Goal: Task Accomplishment & Management: Complete application form

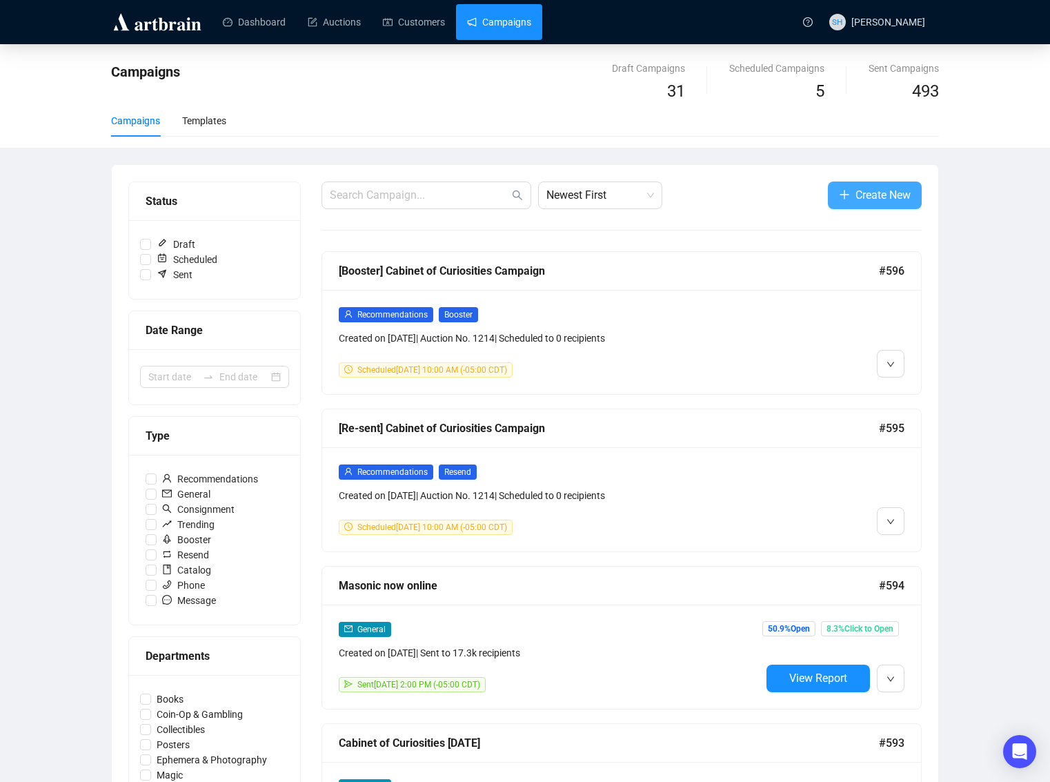
click at [857, 195] on span "Create New" at bounding box center [883, 194] width 55 height 17
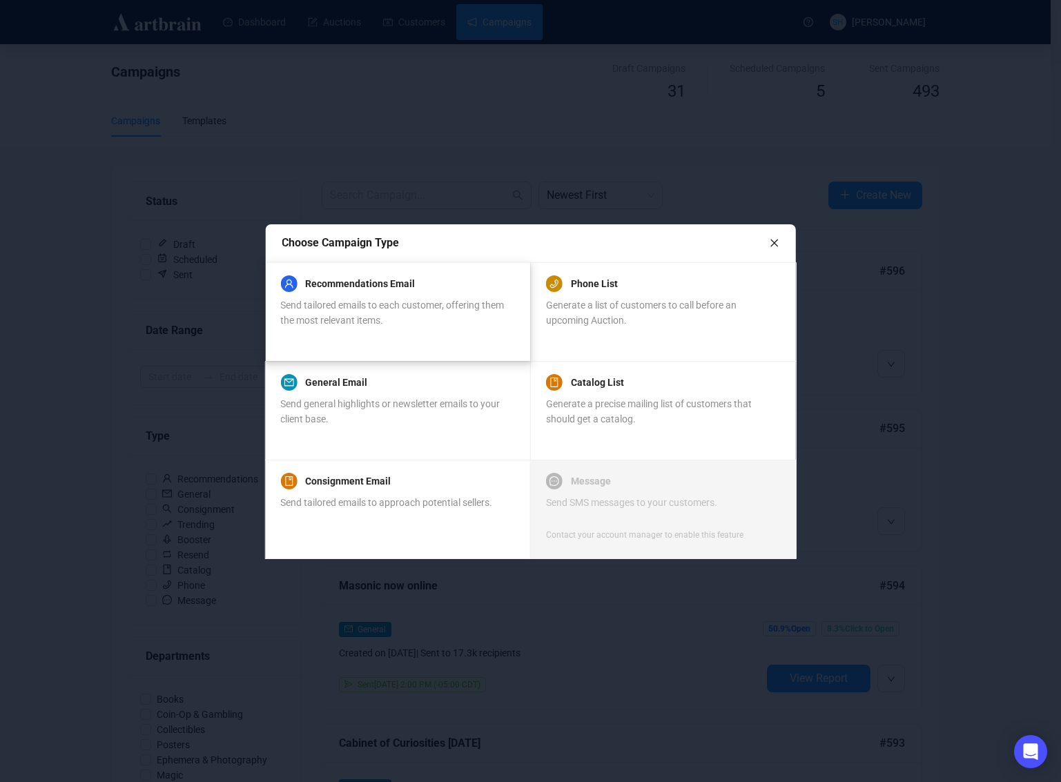
click at [360, 296] on div "Recommendations Email Send tailored emails to each customer, offering them the …" at bounding box center [396, 301] width 233 height 52
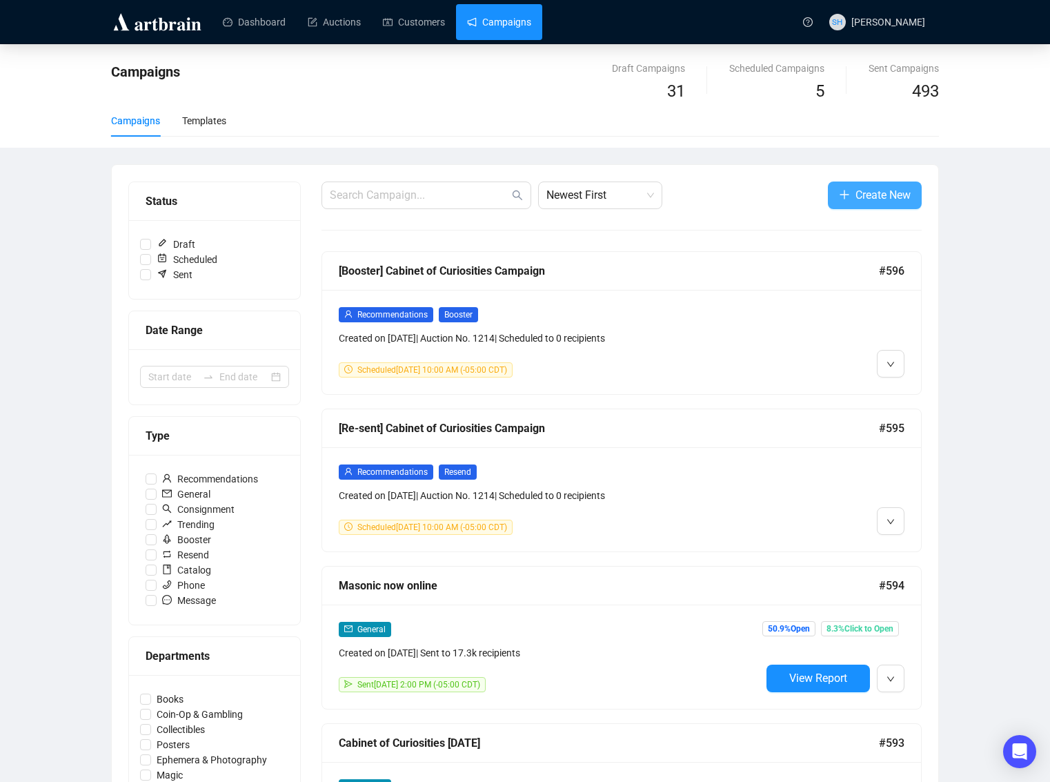
click at [866, 193] on span "Create New" at bounding box center [883, 194] width 55 height 17
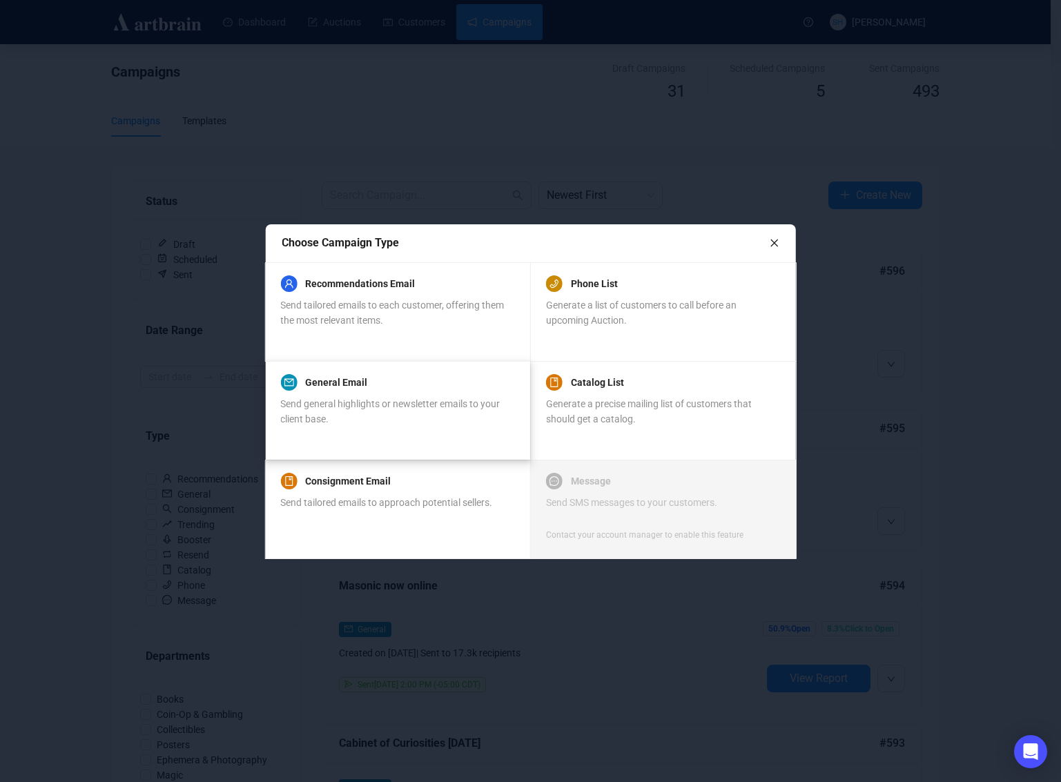
click at [326, 390] on div "General Email Send general highlights or newsletter emails to your client base." at bounding box center [396, 400] width 233 height 52
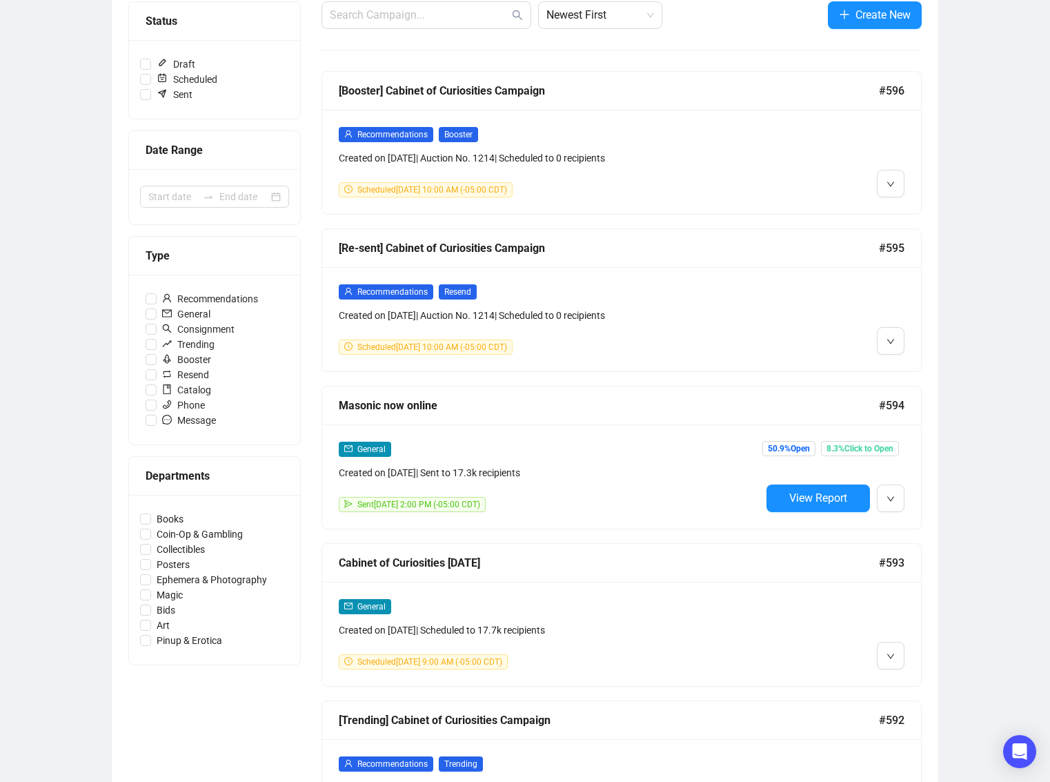
scroll to position [233, 0]
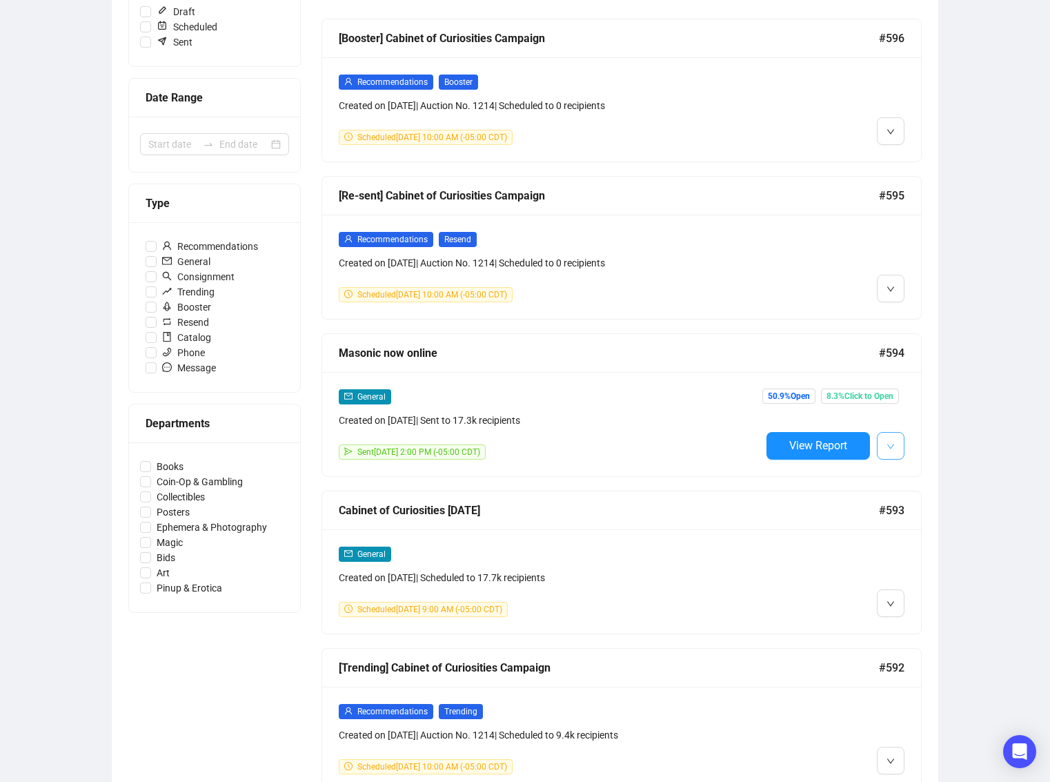
click at [892, 447] on icon "down" at bounding box center [891, 446] width 8 height 8
click at [910, 517] on span "Duplicate" at bounding box center [925, 519] width 40 height 11
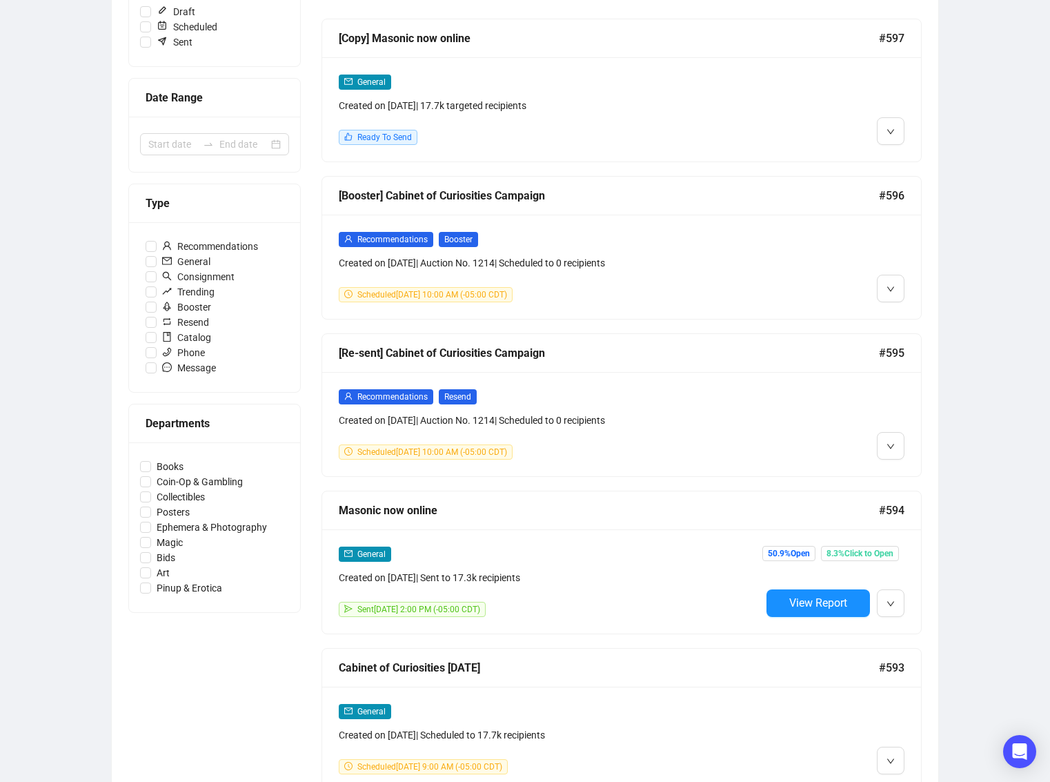
click at [807, 273] on div at bounding box center [833, 266] width 144 height 71
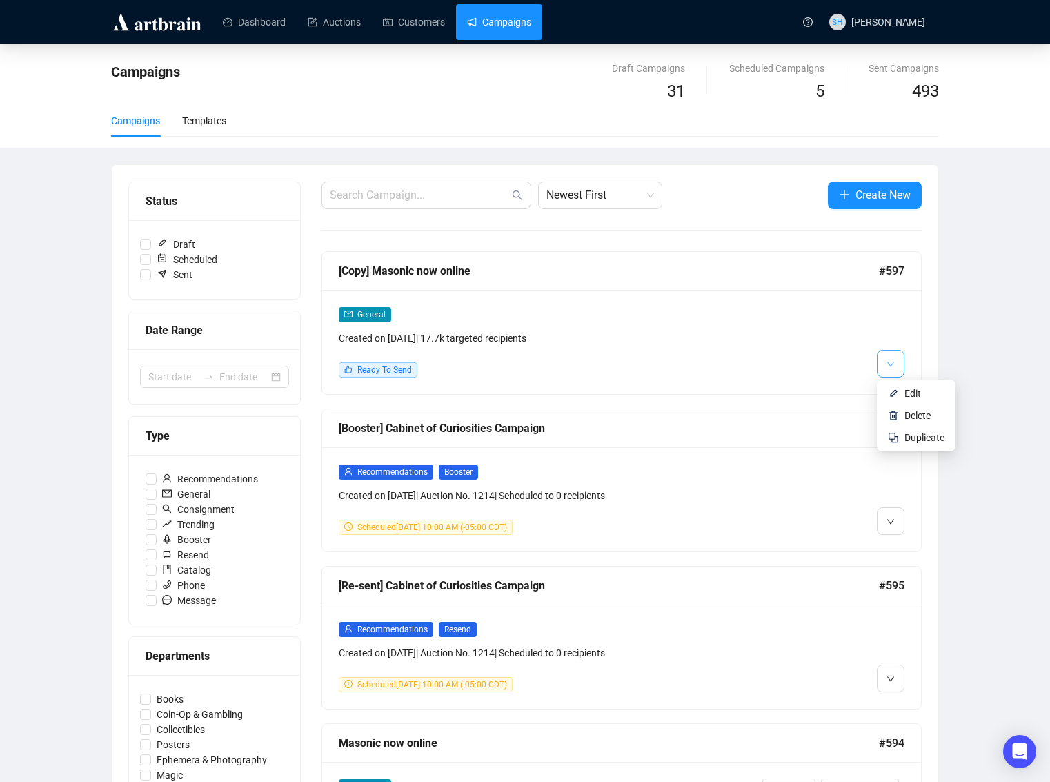
click at [896, 364] on button "button" at bounding box center [891, 364] width 28 height 28
click at [910, 395] on span "Edit" at bounding box center [913, 393] width 17 height 11
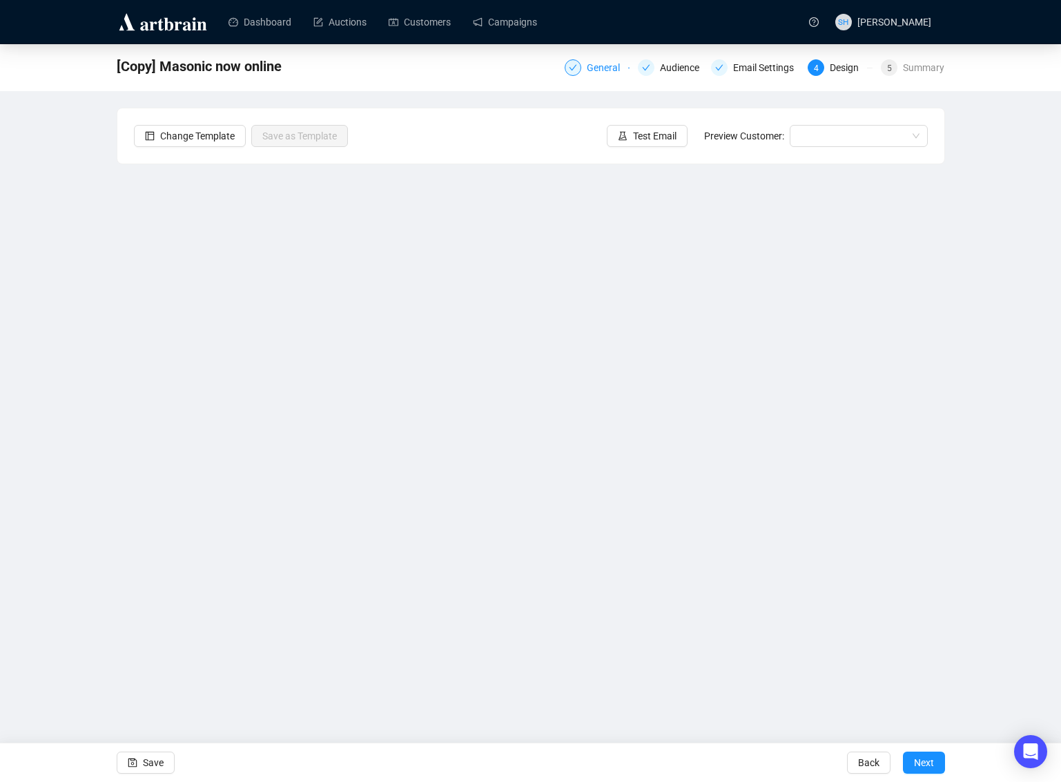
click at [587, 69] on div "General" at bounding box center [607, 67] width 41 height 17
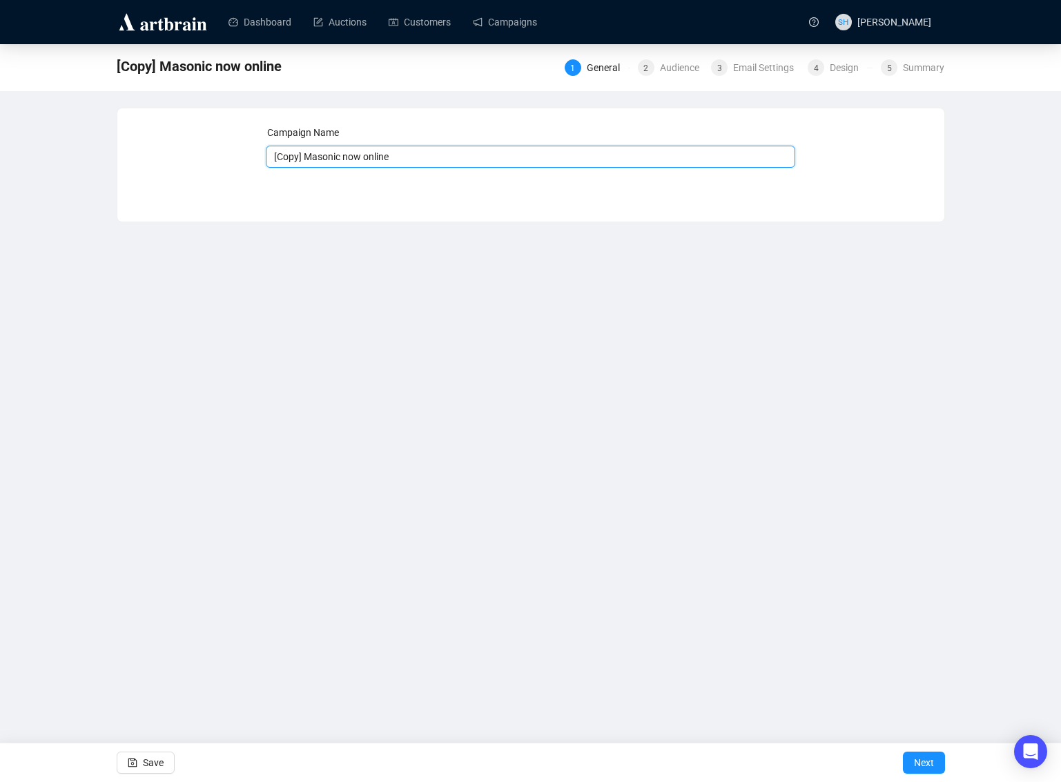
drag, startPoint x: 340, startPoint y: 155, endPoint x: 259, endPoint y: 152, distance: 80.8
click at [243, 155] on div "Campaign Name [Copy] Masonic now online Save Next" at bounding box center [531, 154] width 794 height 59
type input "Art of Play now online"
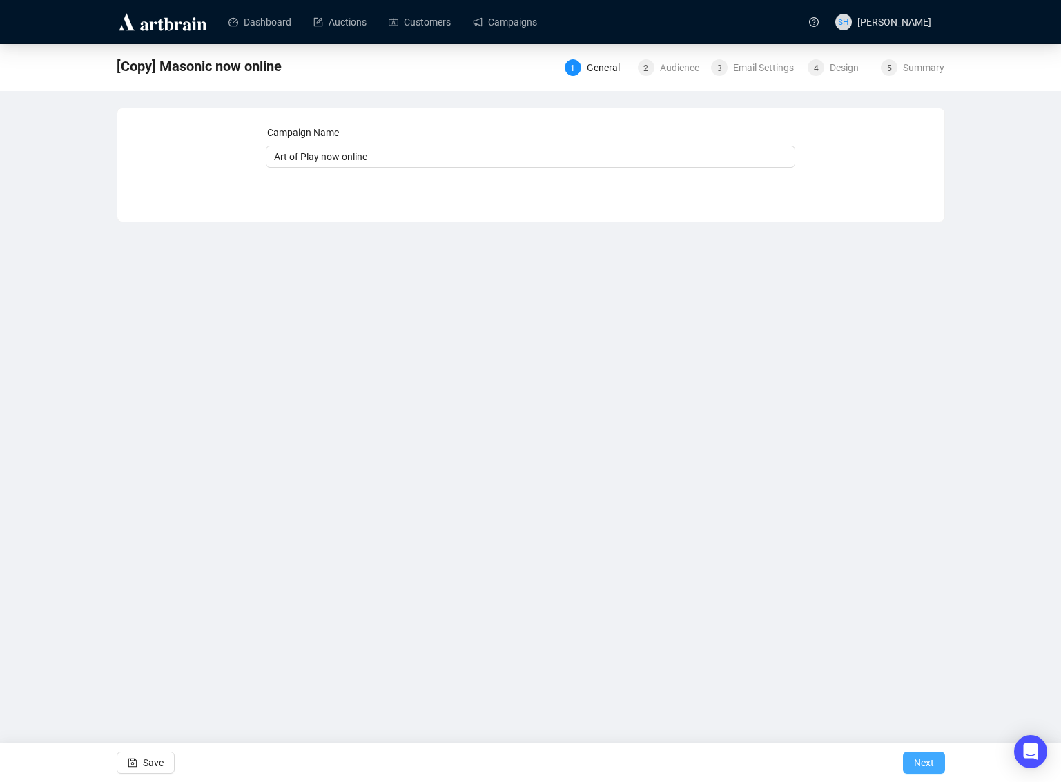
click at [918, 762] on span "Next" at bounding box center [924, 762] width 20 height 39
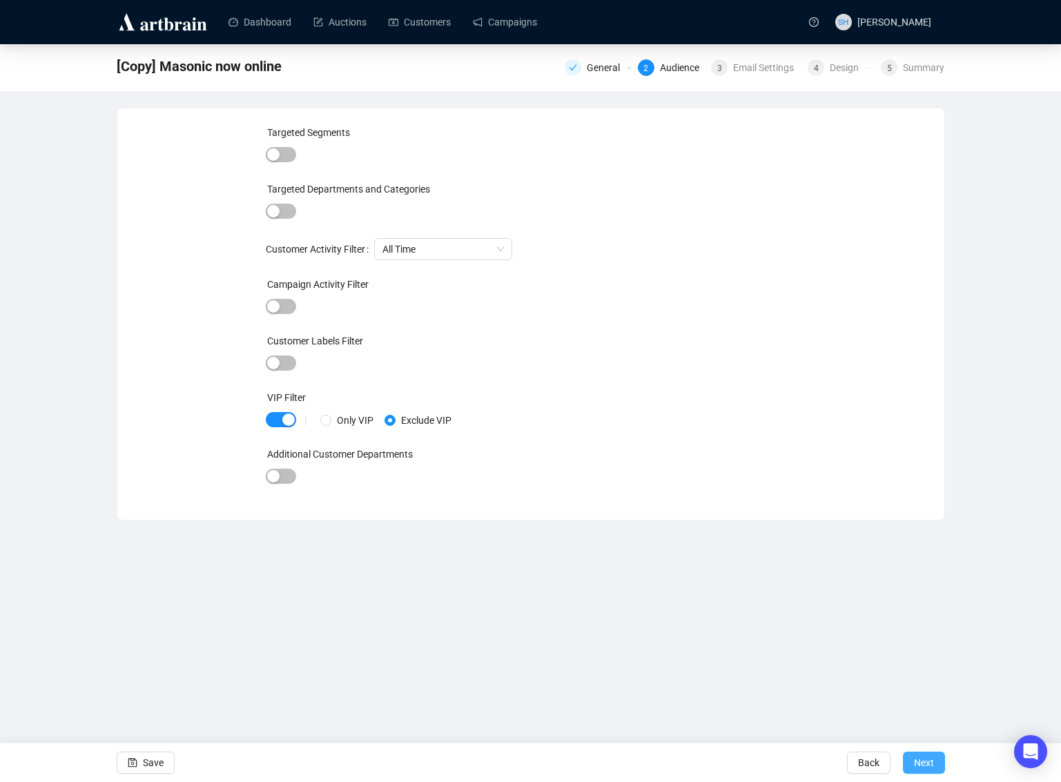
click at [919, 760] on span "Next" at bounding box center [924, 762] width 20 height 39
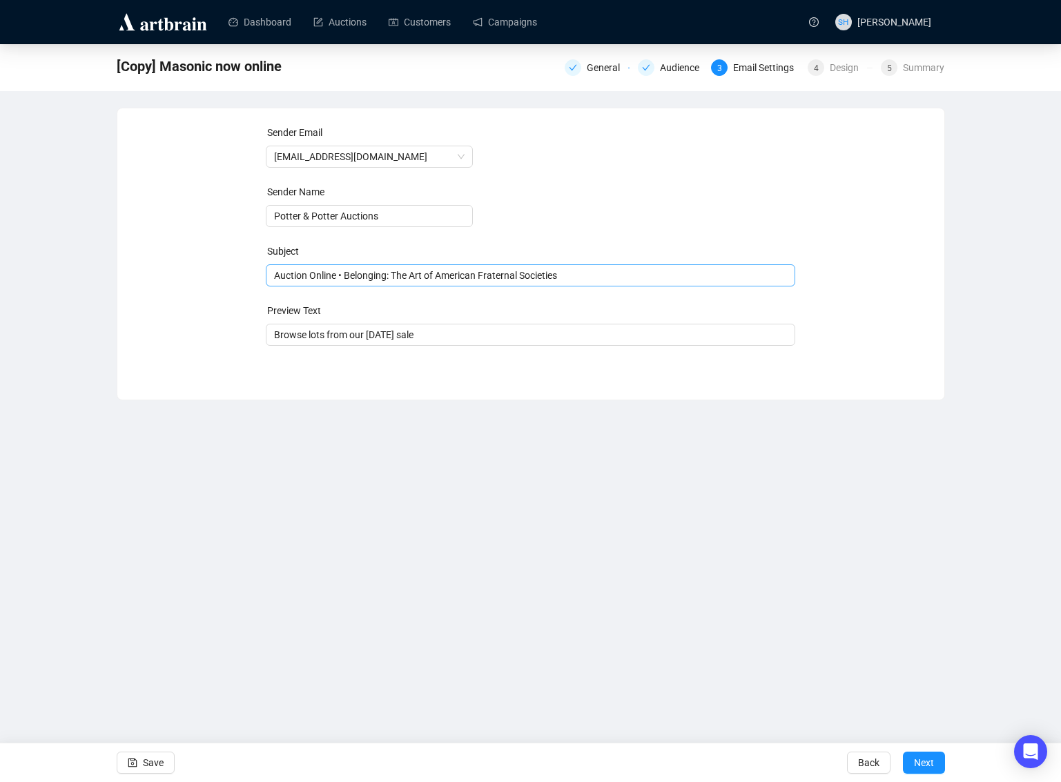
click at [360, 273] on span "Auction Online • Belonging: The Art of American Fraternal Societies" at bounding box center [530, 275] width 529 height 11
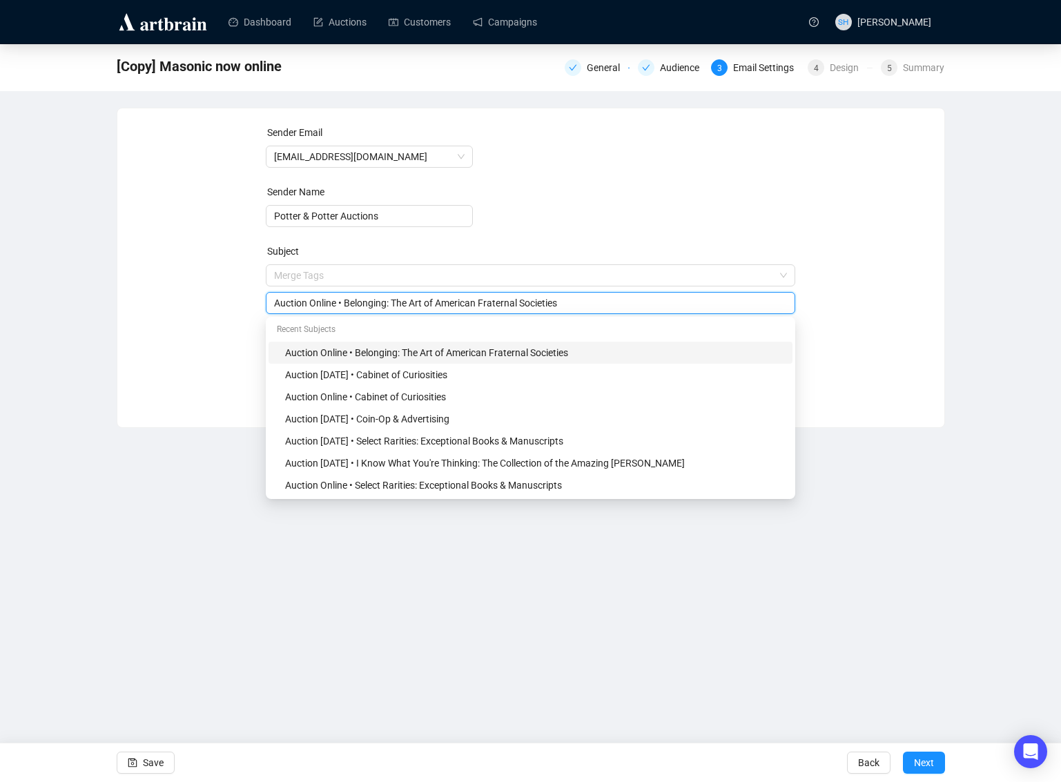
drag, startPoint x: 350, startPoint y: 300, endPoint x: 727, endPoint y: 321, distance: 377.5
click at [666, 299] on input "Auction Online • Belonging: The Art of American Fraternal Societies" at bounding box center [530, 302] width 513 height 15
click at [381, 302] on input "Auction Online • Artifact of Play" at bounding box center [530, 302] width 513 height 15
type input "Auction Online • Artifacts of Play"
click at [346, 645] on div "Dashboard Auctions Customers Campaigns SH [PERSON_NAME] [Copy] Masonic now onli…" at bounding box center [530, 391] width 1061 height 782
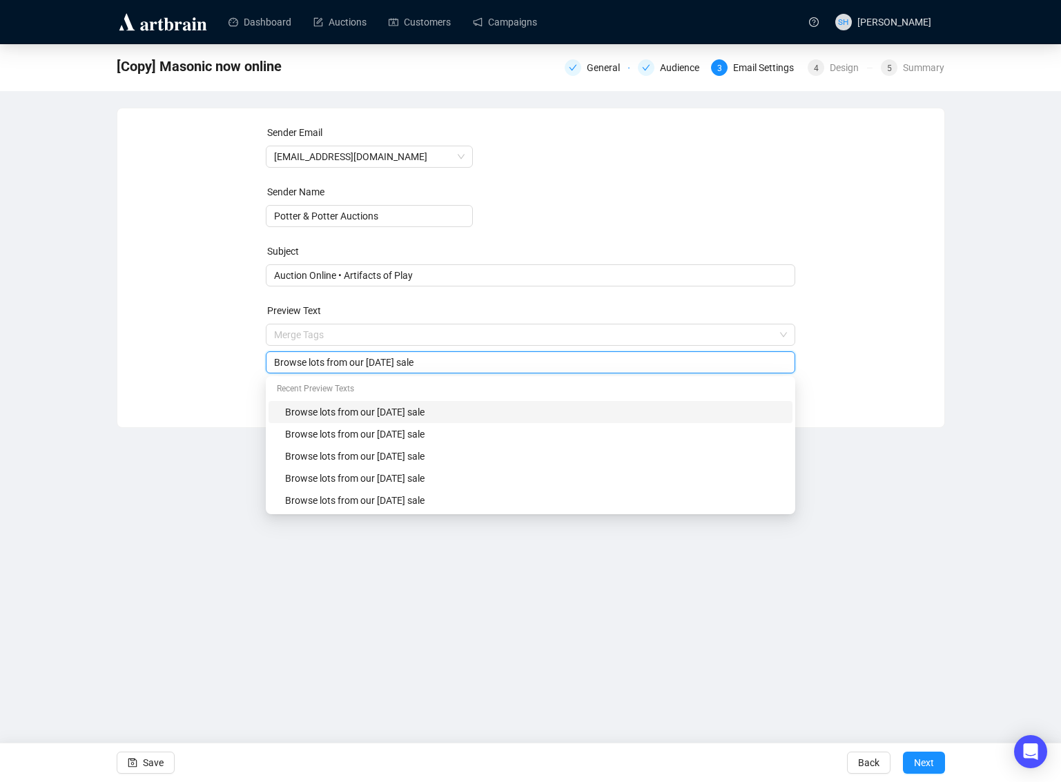
click at [458, 362] on input "Browse lots from our [DATE] sale" at bounding box center [530, 362] width 513 height 15
drag, startPoint x: 409, startPoint y: 362, endPoint x: 386, endPoint y: 358, distance: 24.0
click at [378, 358] on input "Browse lots from our [DATE] sale" at bounding box center [530, 362] width 513 height 15
type input "Browse lots from our [DATE] sale"
click at [461, 636] on div "Dashboard Auctions Customers Campaigns SH [PERSON_NAME] [Copy] Masonic now onli…" at bounding box center [530, 391] width 1061 height 782
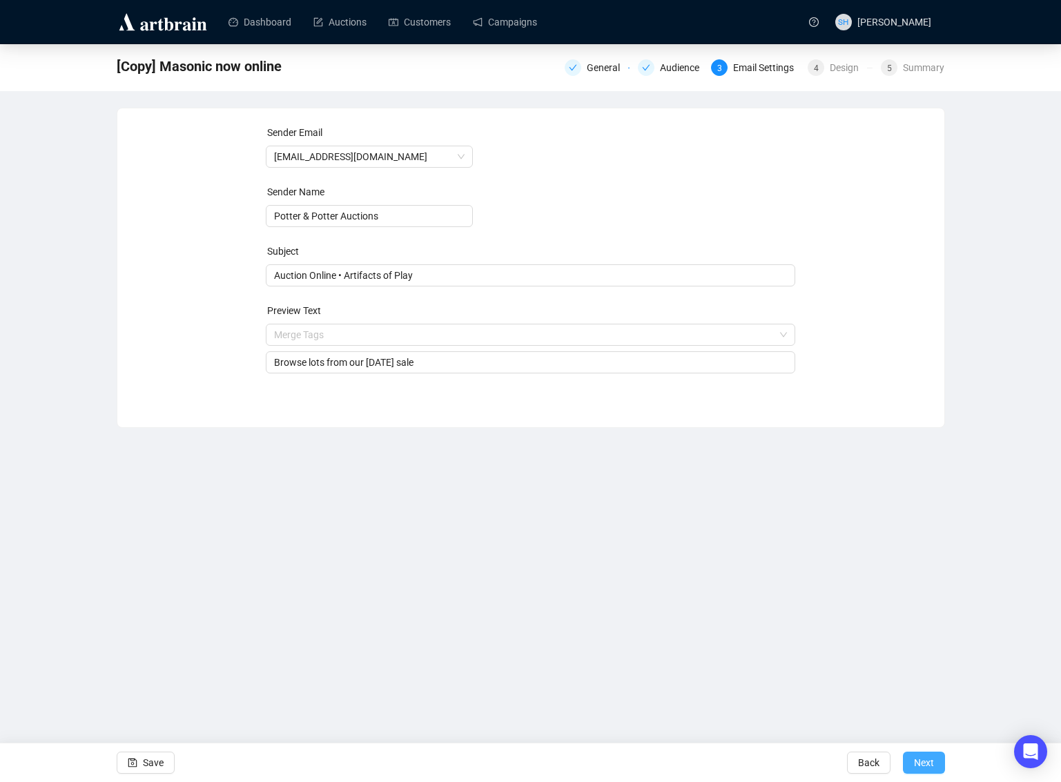
click at [917, 763] on span "Next" at bounding box center [924, 762] width 20 height 39
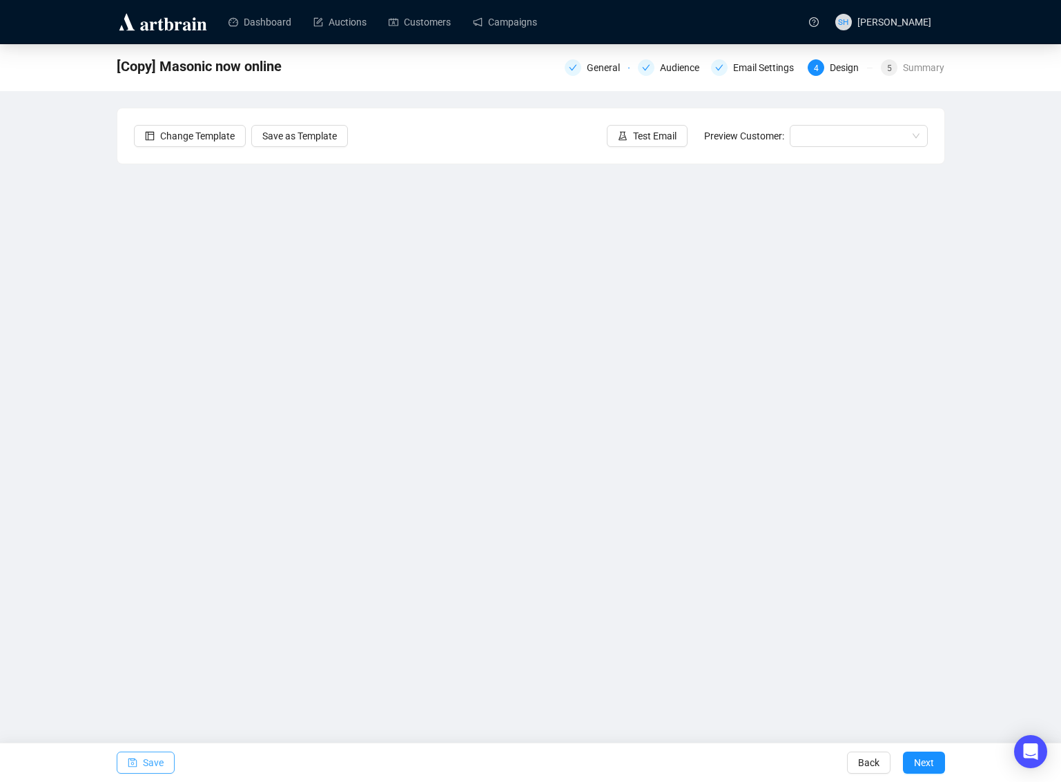
drag, startPoint x: 144, startPoint y: 763, endPoint x: 142, endPoint y: 771, distance: 8.5
click at [144, 763] on span "Save" at bounding box center [153, 762] width 21 height 39
click at [46, 543] on div "Art of Play now online General Audience Email Settings 4 Design 5 Summary Chang…" at bounding box center [530, 346] width 1061 height 605
click at [415, 696] on div "Dashboard Auctions Customers Campaigns SH [PERSON_NAME] Art of Play now online …" at bounding box center [530, 391] width 1061 height 782
click at [143, 761] on span "Save" at bounding box center [153, 762] width 21 height 39
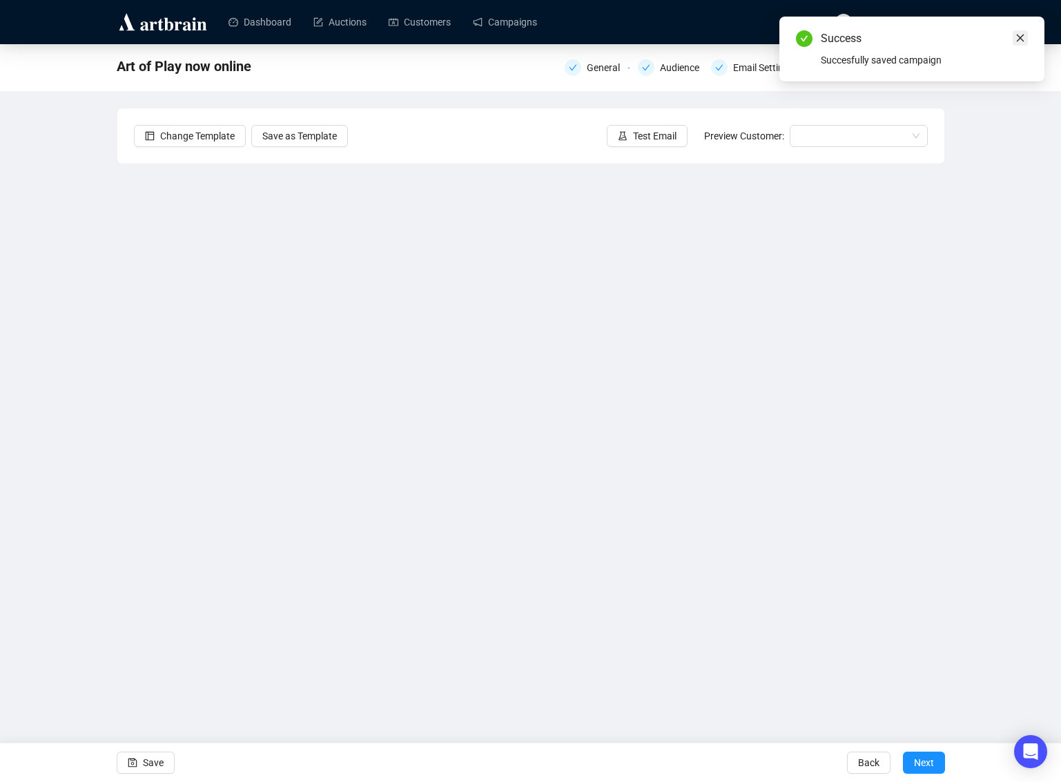
click at [1022, 37] on icon "close" at bounding box center [1020, 38] width 10 height 10
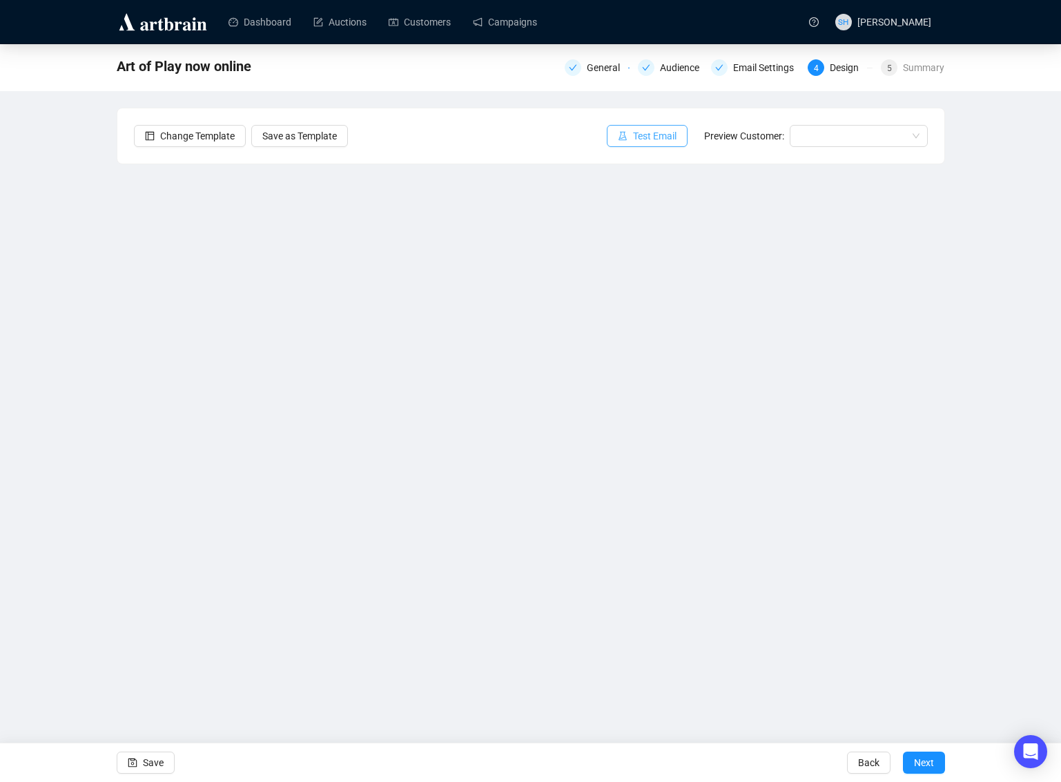
click at [633, 135] on span "Test Email" at bounding box center [654, 135] width 43 height 15
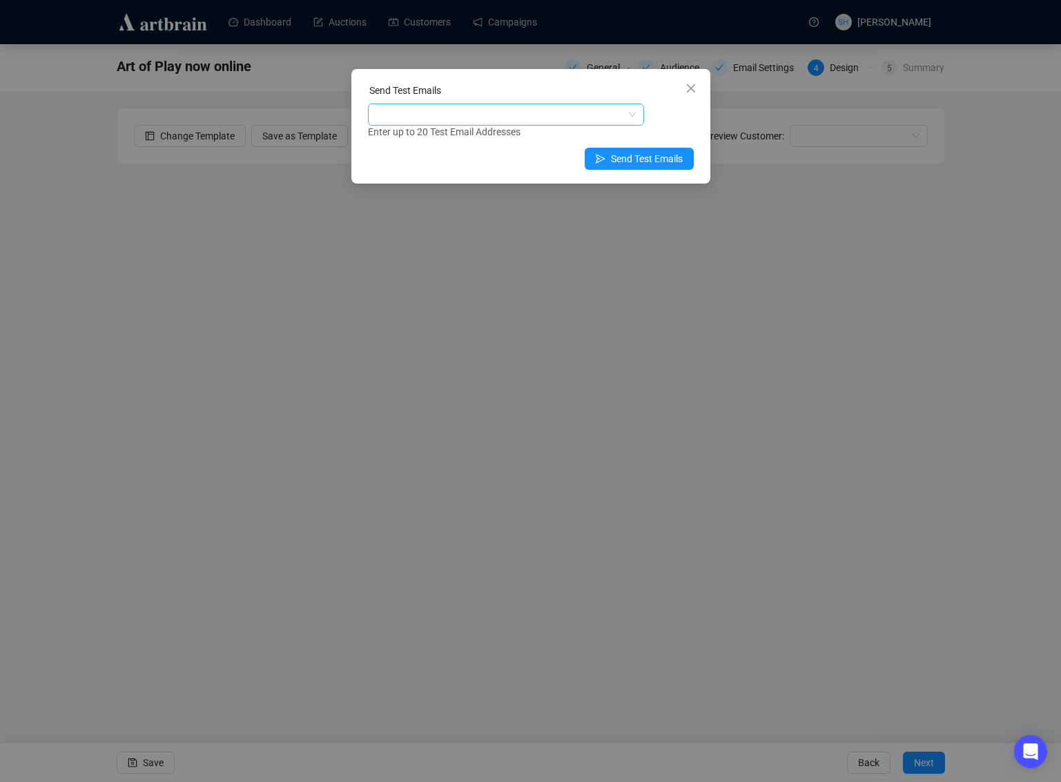
click at [384, 111] on div at bounding box center [499, 114] width 256 height 19
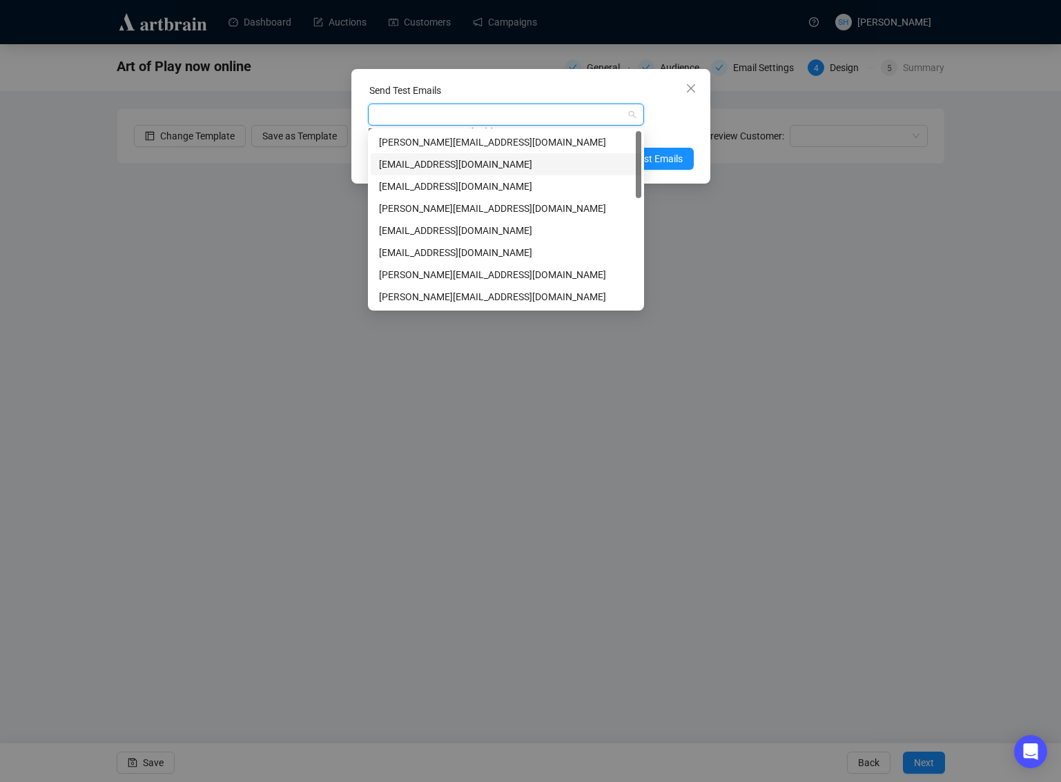
click at [411, 166] on div "[EMAIL_ADDRESS][DOMAIN_NAME]" at bounding box center [506, 164] width 254 height 15
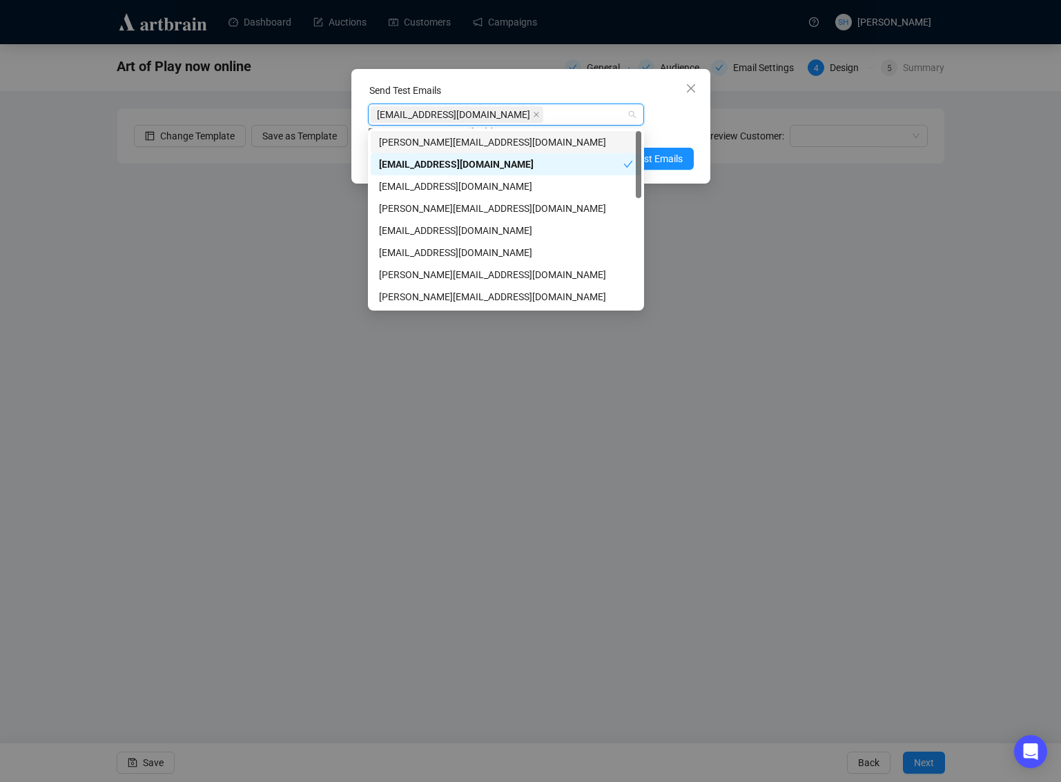
drag, startPoint x: 529, startPoint y: 114, endPoint x: 527, endPoint y: 122, distance: 8.5
click at [529, 115] on div "[EMAIL_ADDRESS][DOMAIN_NAME]" at bounding box center [499, 114] width 256 height 19
drag, startPoint x: 531, startPoint y: 111, endPoint x: 536, endPoint y: 119, distance: 9.0
click at [531, 112] on div "[EMAIL_ADDRESS][DOMAIN_NAME]" at bounding box center [499, 114] width 256 height 19
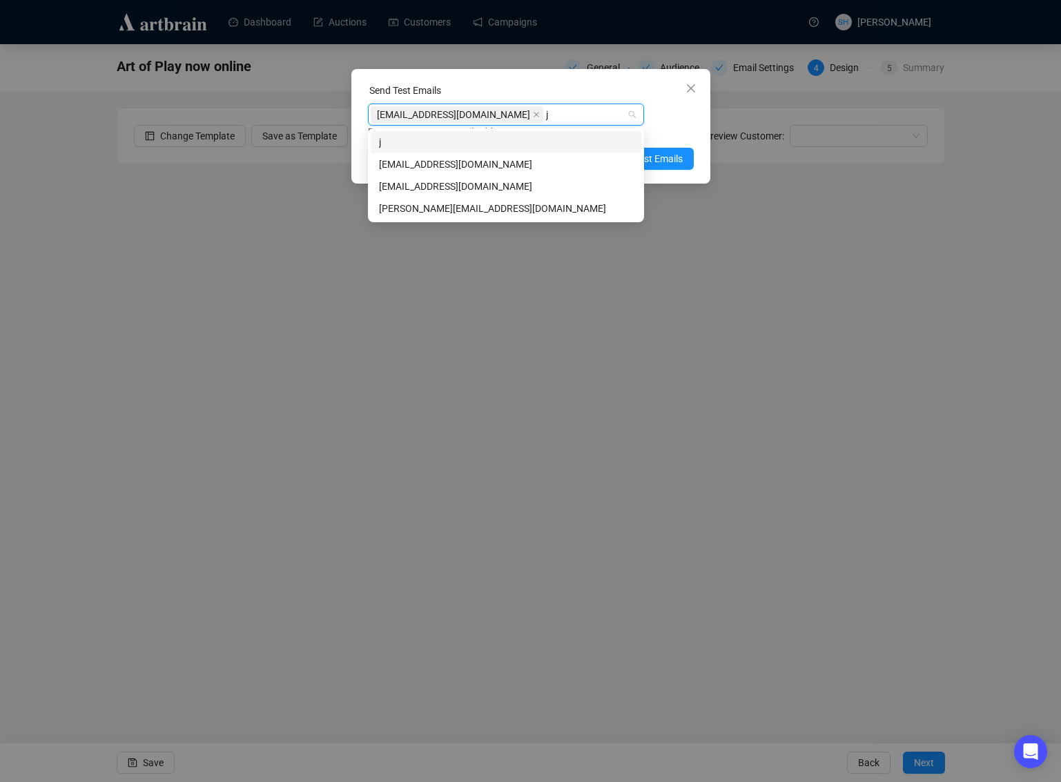
type input "jo"
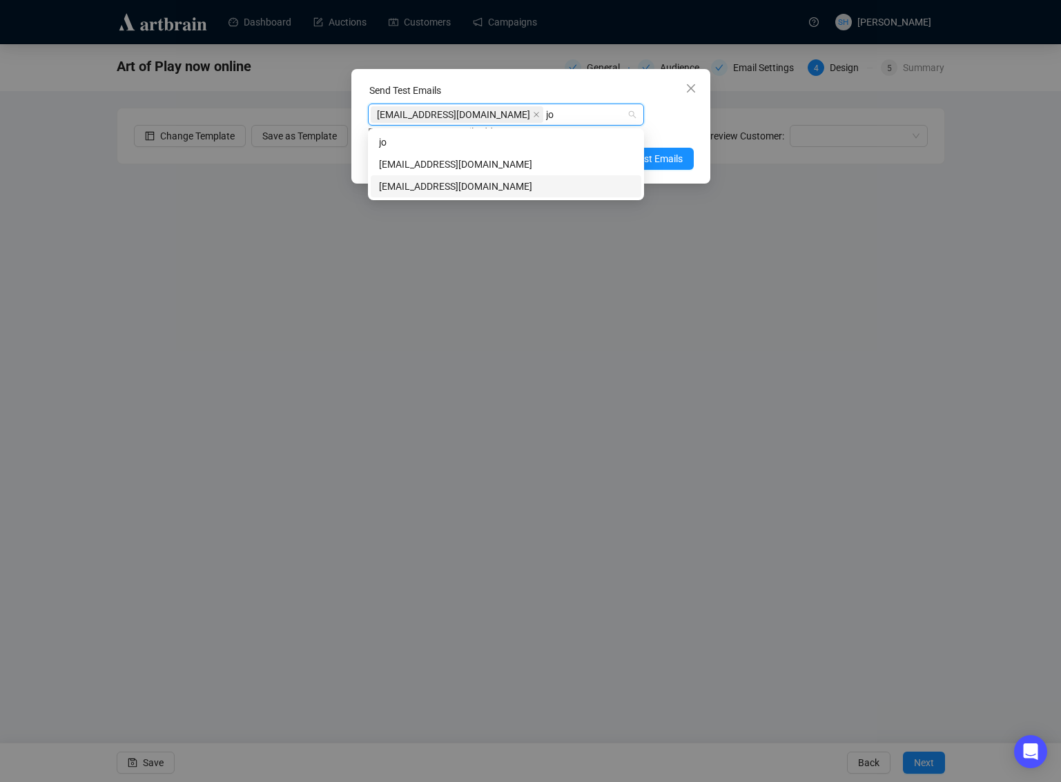
click at [406, 188] on div "[EMAIL_ADDRESS][DOMAIN_NAME]" at bounding box center [506, 186] width 254 height 15
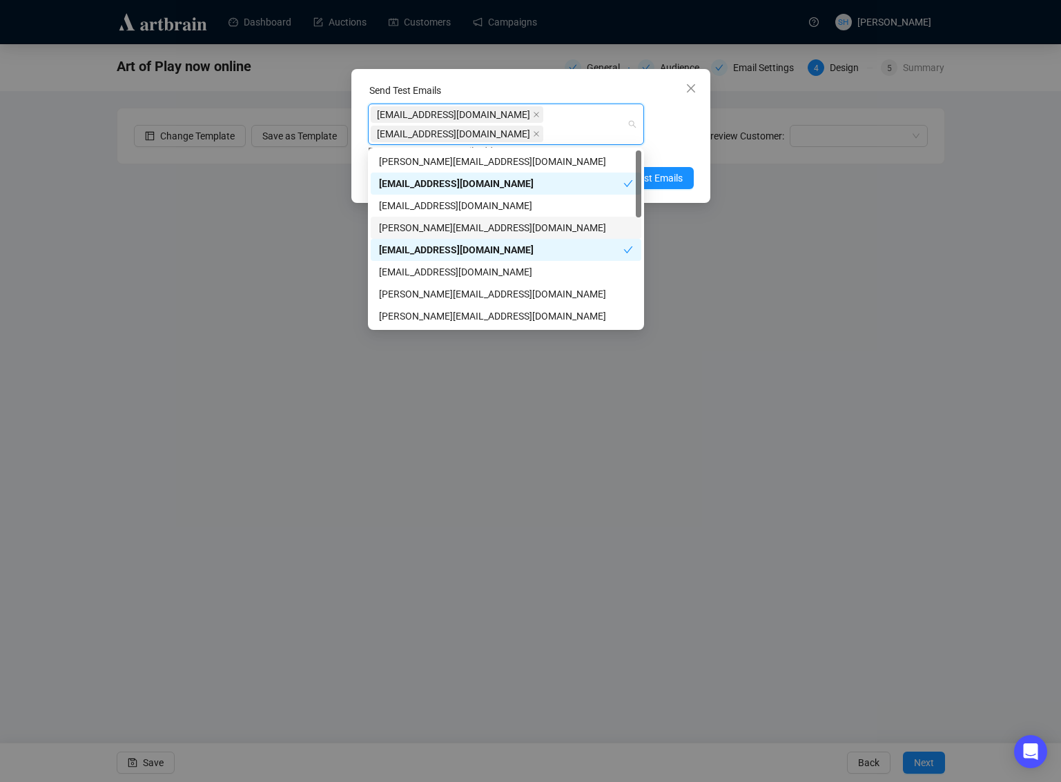
click at [672, 118] on div "[EMAIL_ADDRESS][DOMAIN_NAME] [EMAIL_ADDRESS][DOMAIN_NAME] Enter up to 20 Test E…" at bounding box center [531, 131] width 326 height 55
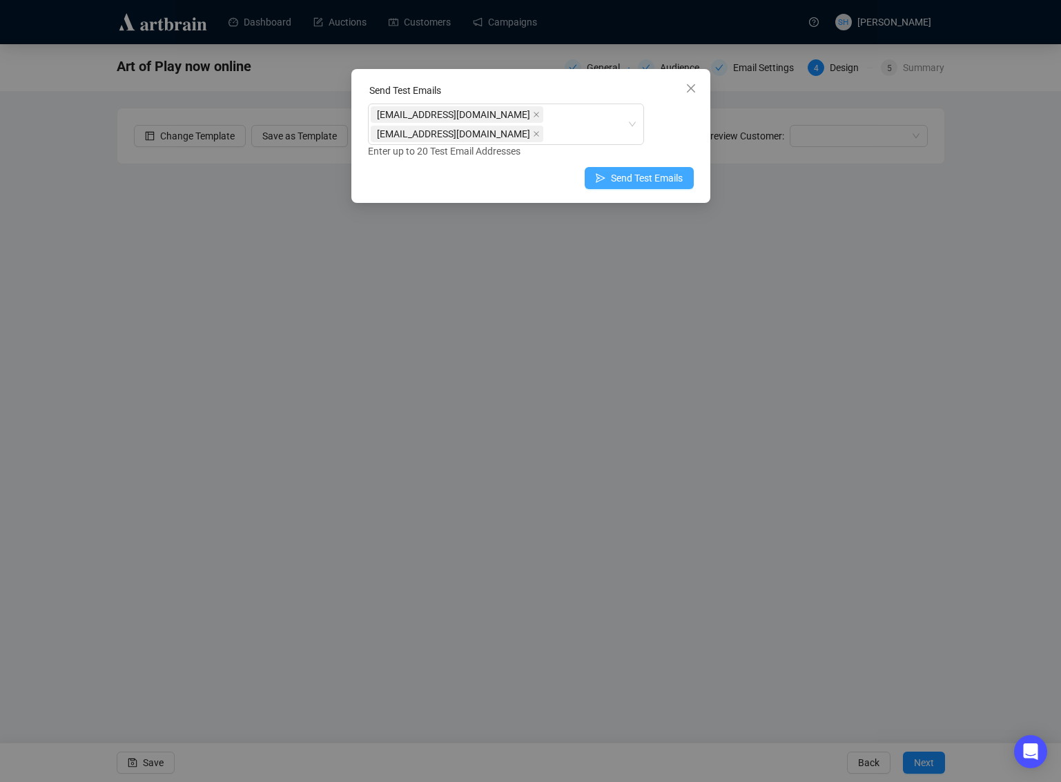
click at [629, 173] on span "Send Test Emails" at bounding box center [647, 177] width 72 height 15
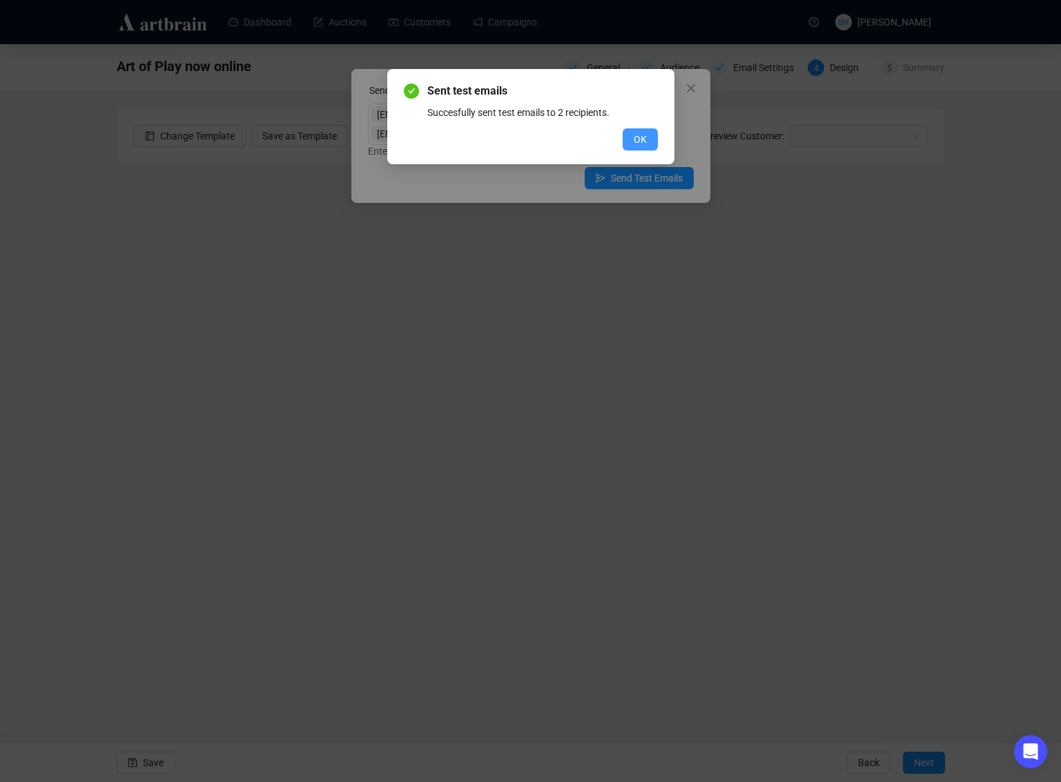
click at [638, 135] on span "OK" at bounding box center [640, 139] width 13 height 15
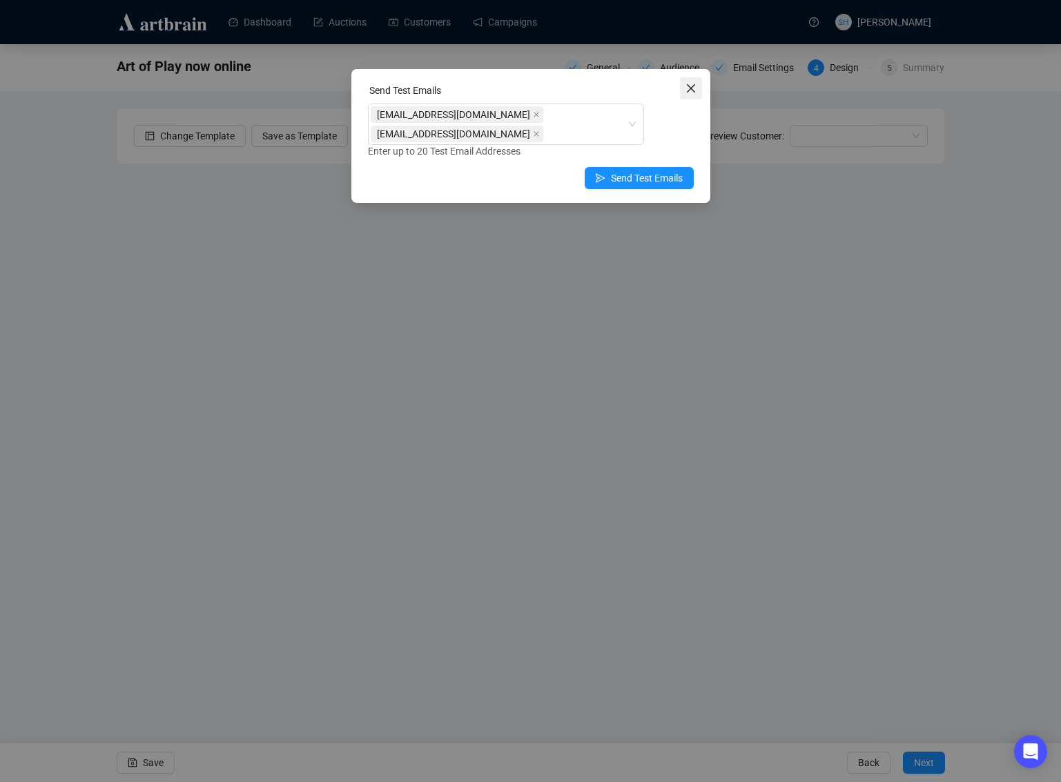
click at [688, 88] on icon "close" at bounding box center [690, 88] width 11 height 11
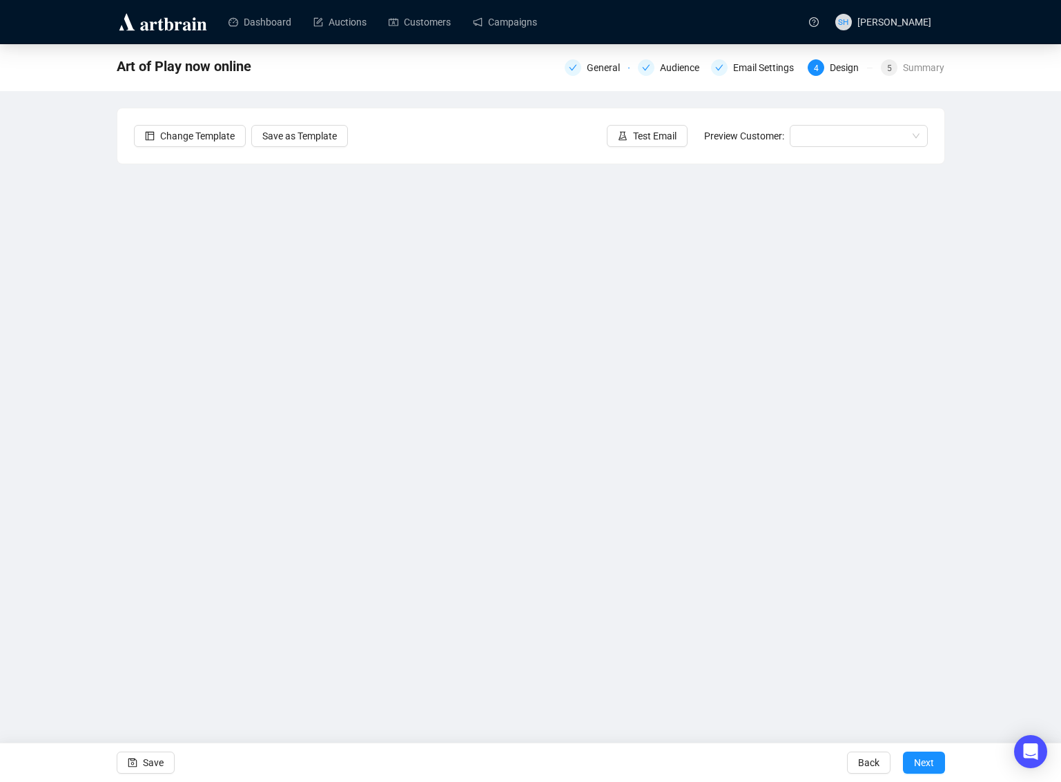
click at [65, 561] on div "Art of Play now online General Audience Email Settings 4 Design 5 Summary Chang…" at bounding box center [530, 346] width 1061 height 605
click at [150, 765] on span "Save" at bounding box center [153, 762] width 21 height 39
click at [148, 759] on span "Save" at bounding box center [153, 762] width 21 height 39
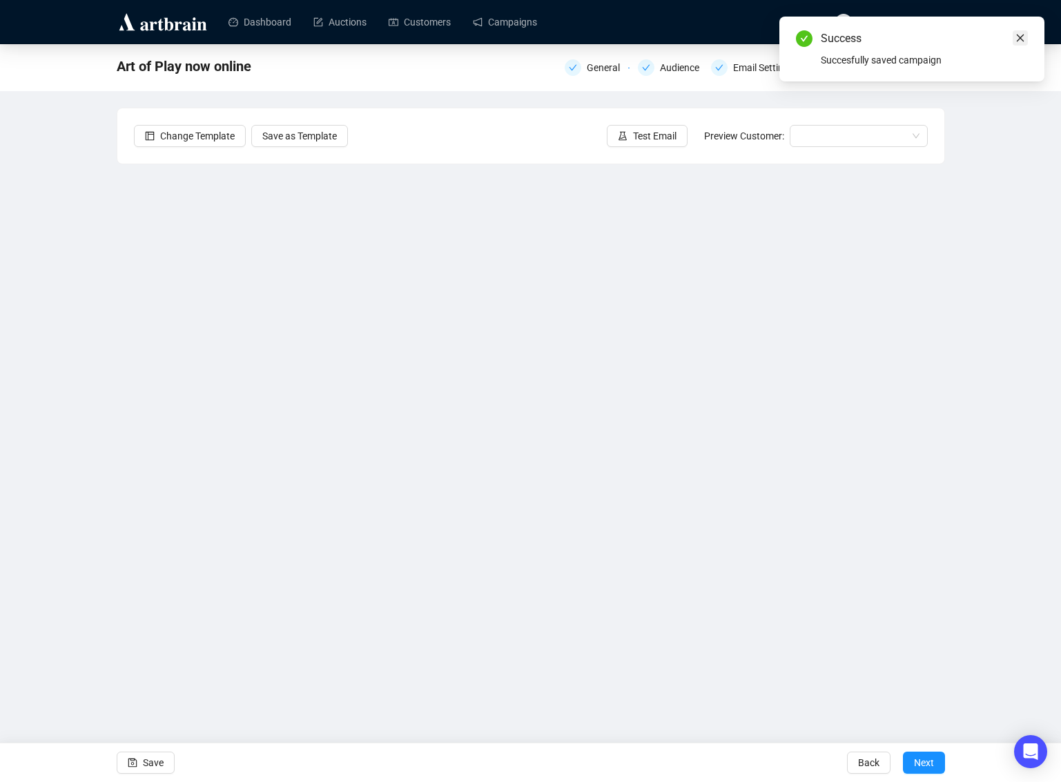
click at [1025, 35] on link "Close" at bounding box center [1020, 37] width 15 height 15
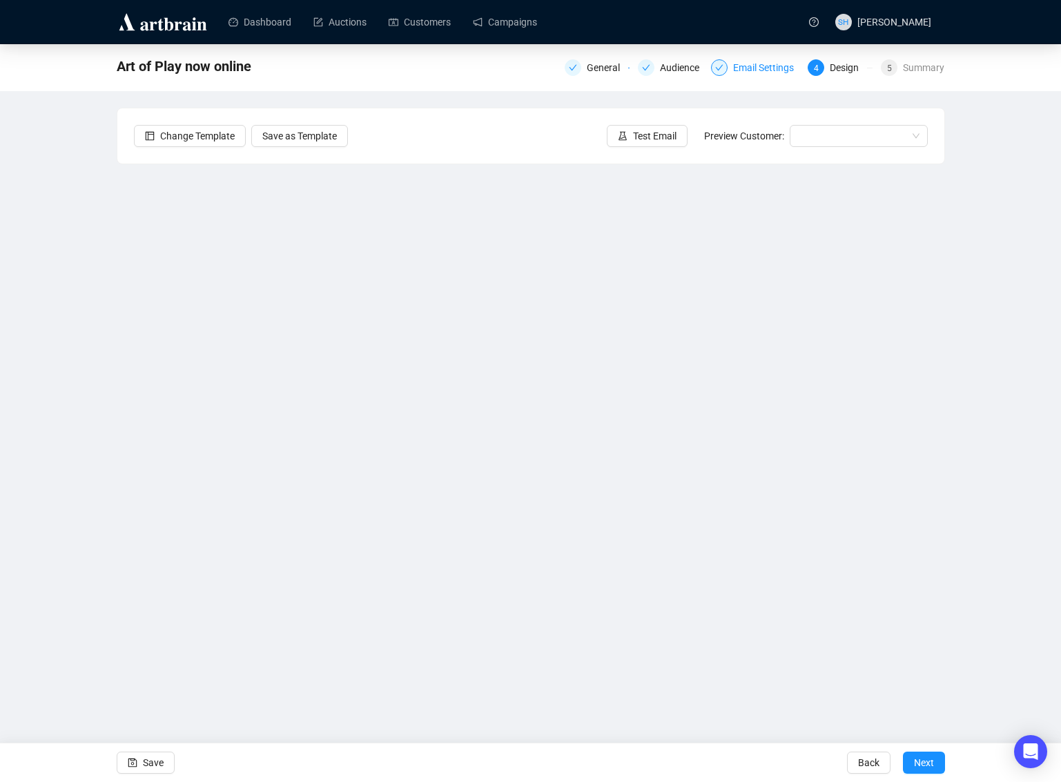
click at [758, 63] on div "Email Settings" at bounding box center [767, 67] width 69 height 17
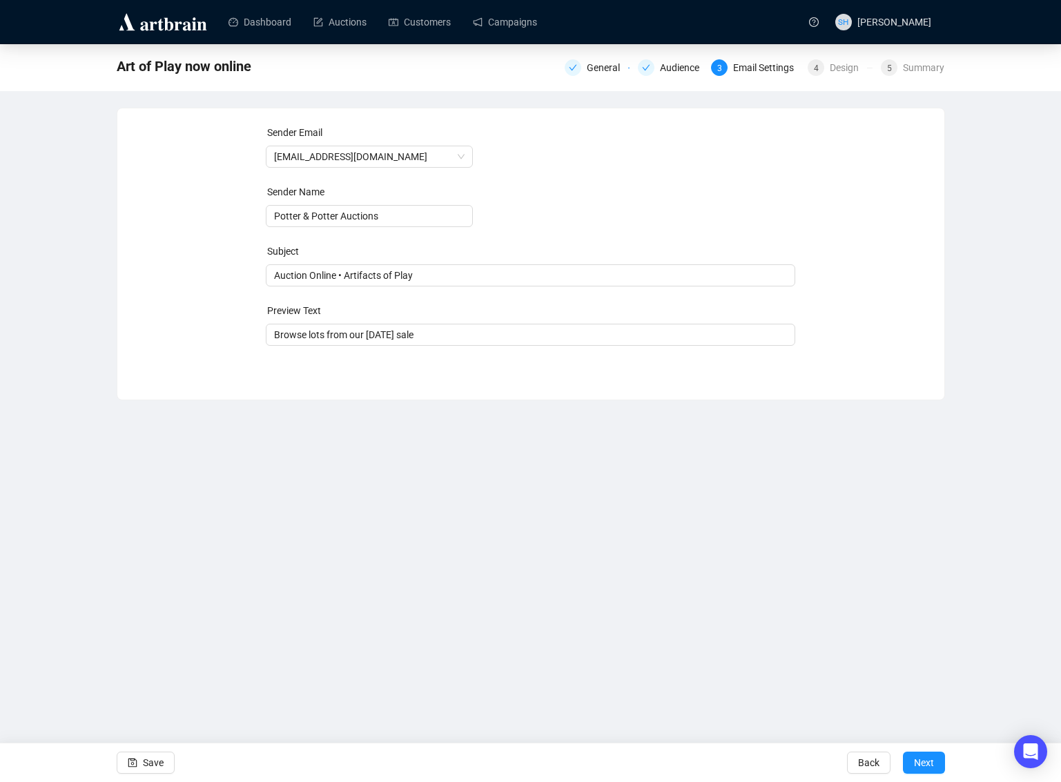
click at [843, 666] on div "Dashboard Auctions Customers Campaigns SH [PERSON_NAME] Art of Play now online …" at bounding box center [530, 391] width 1061 height 782
click at [919, 763] on span "Next" at bounding box center [924, 762] width 20 height 39
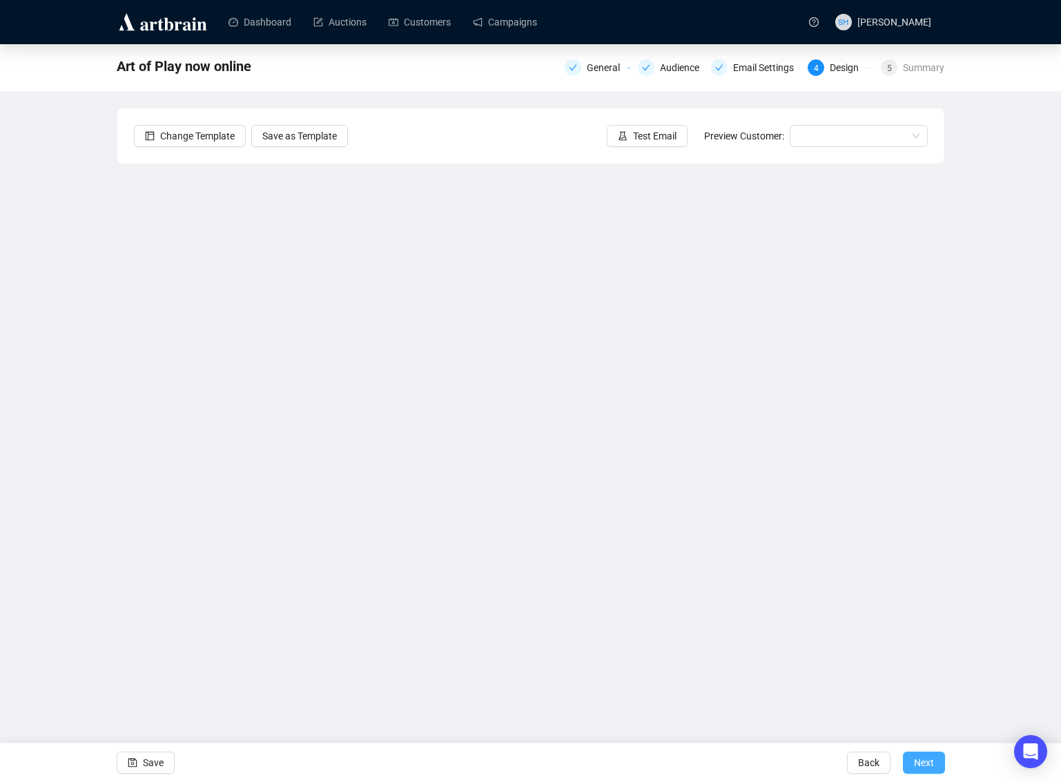
click at [923, 763] on span "Next" at bounding box center [924, 762] width 20 height 39
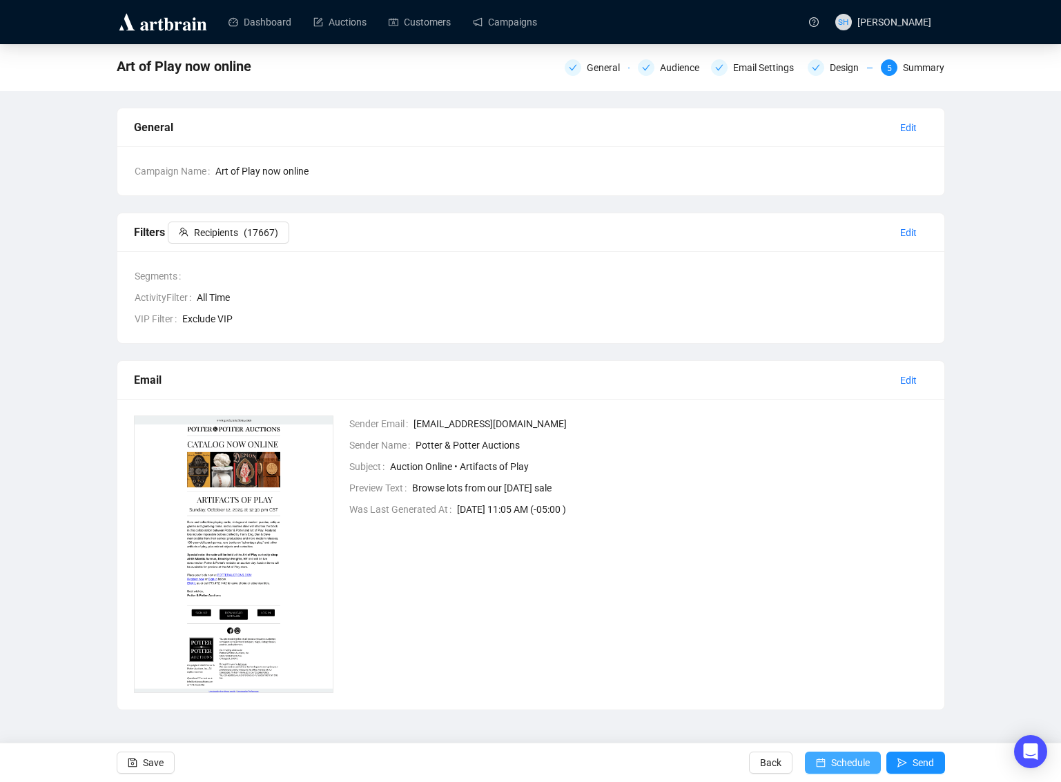
click at [831, 765] on span "Schedule" at bounding box center [850, 762] width 39 height 39
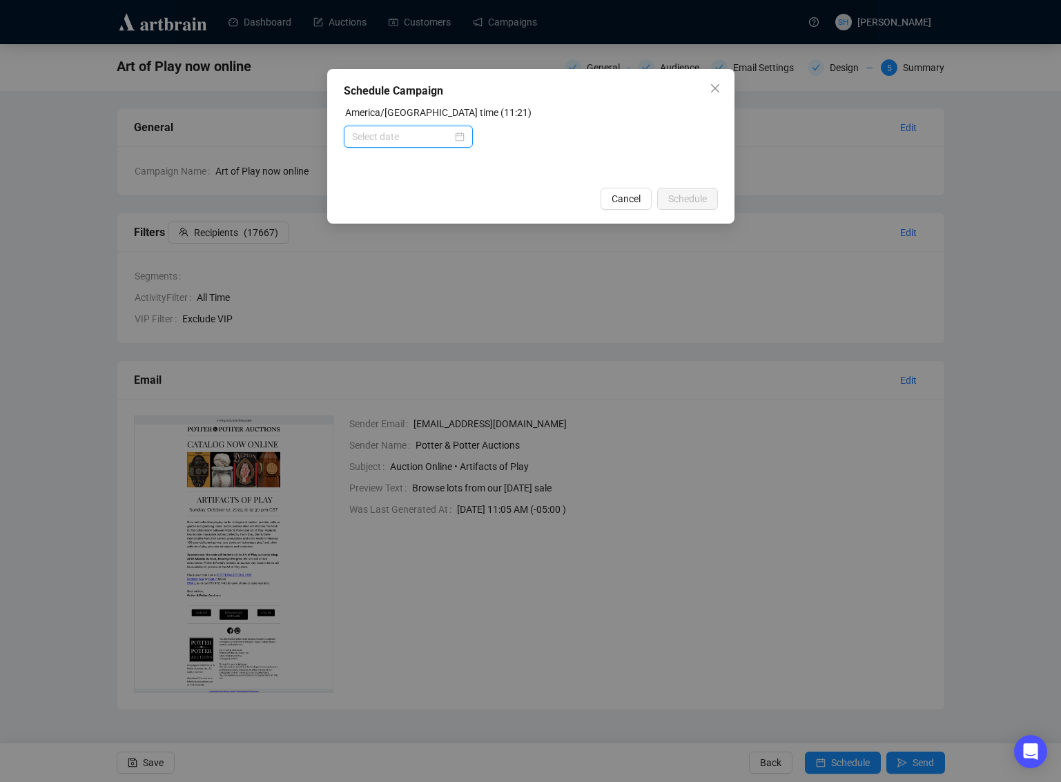
click at [358, 134] on input at bounding box center [402, 136] width 100 height 15
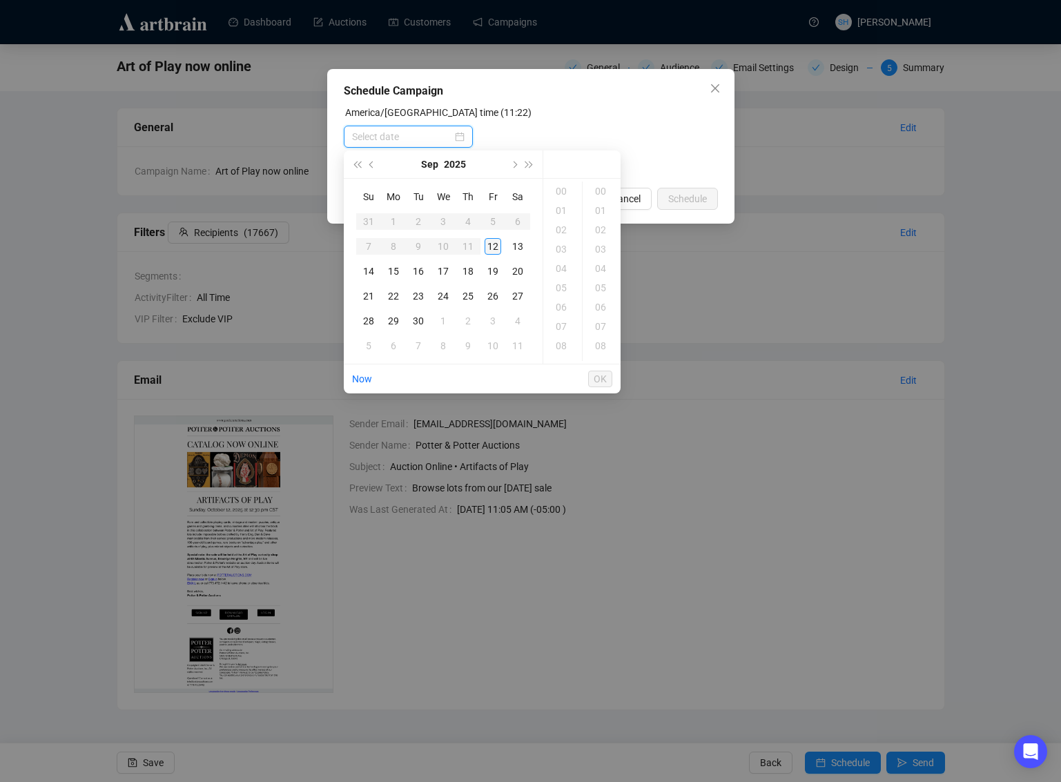
type input "[DATE] 00:00"
click at [391, 272] on div "15" at bounding box center [393, 271] width 17 height 17
click at [560, 275] on div "09" at bounding box center [562, 277] width 33 height 19
click at [598, 190] on div "00" at bounding box center [601, 191] width 33 height 19
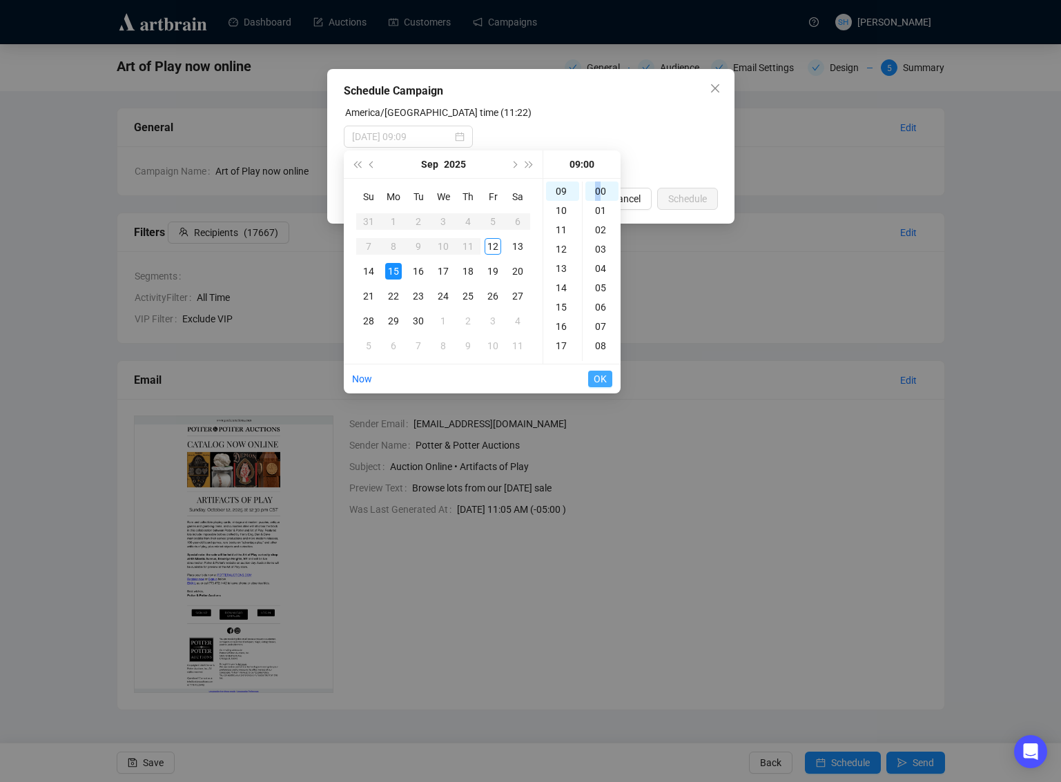
type input "[DATE] 09:00"
drag, startPoint x: 599, startPoint y: 376, endPoint x: 606, endPoint y: 378, distance: 7.2
click at [599, 376] on span "OK" at bounding box center [600, 379] width 13 height 26
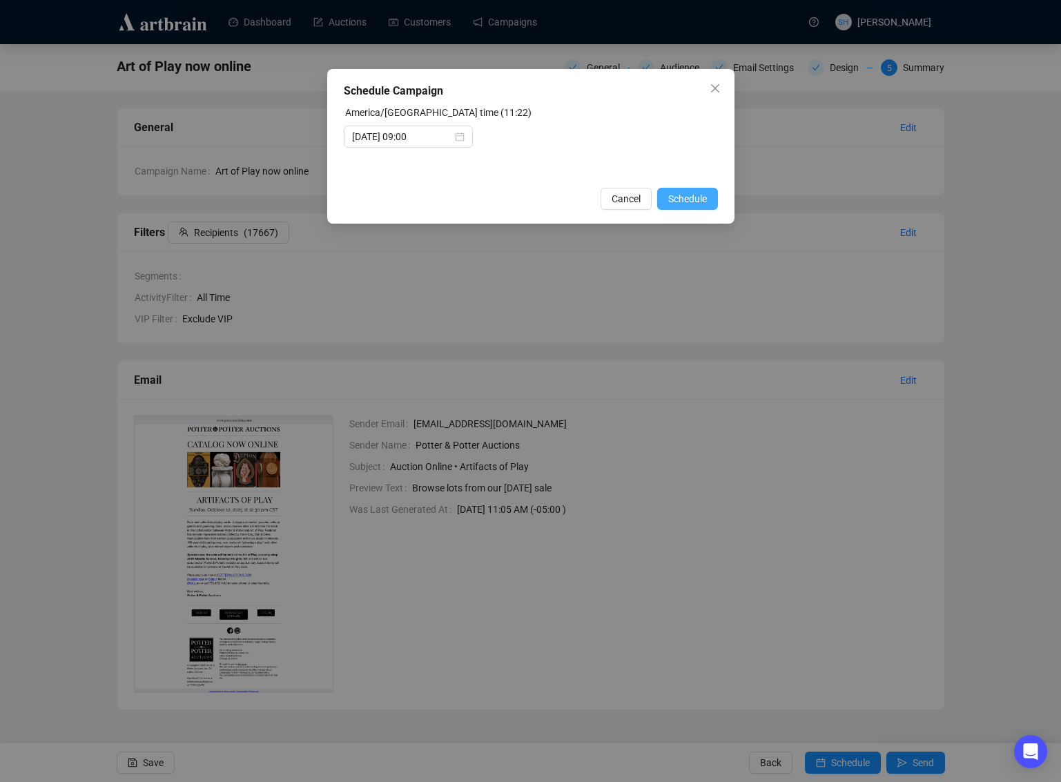
click at [679, 197] on span "Schedule" at bounding box center [687, 198] width 39 height 15
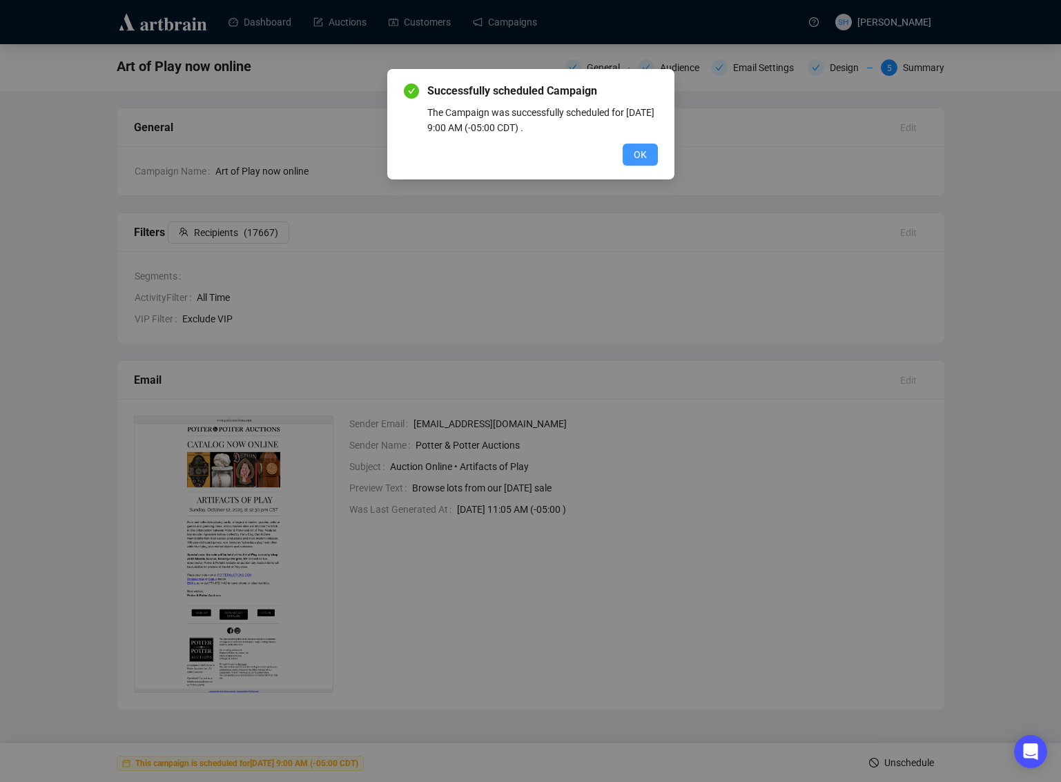
click at [641, 152] on span "OK" at bounding box center [640, 154] width 13 height 15
